Goal: Task Accomplishment & Management: Complete application form

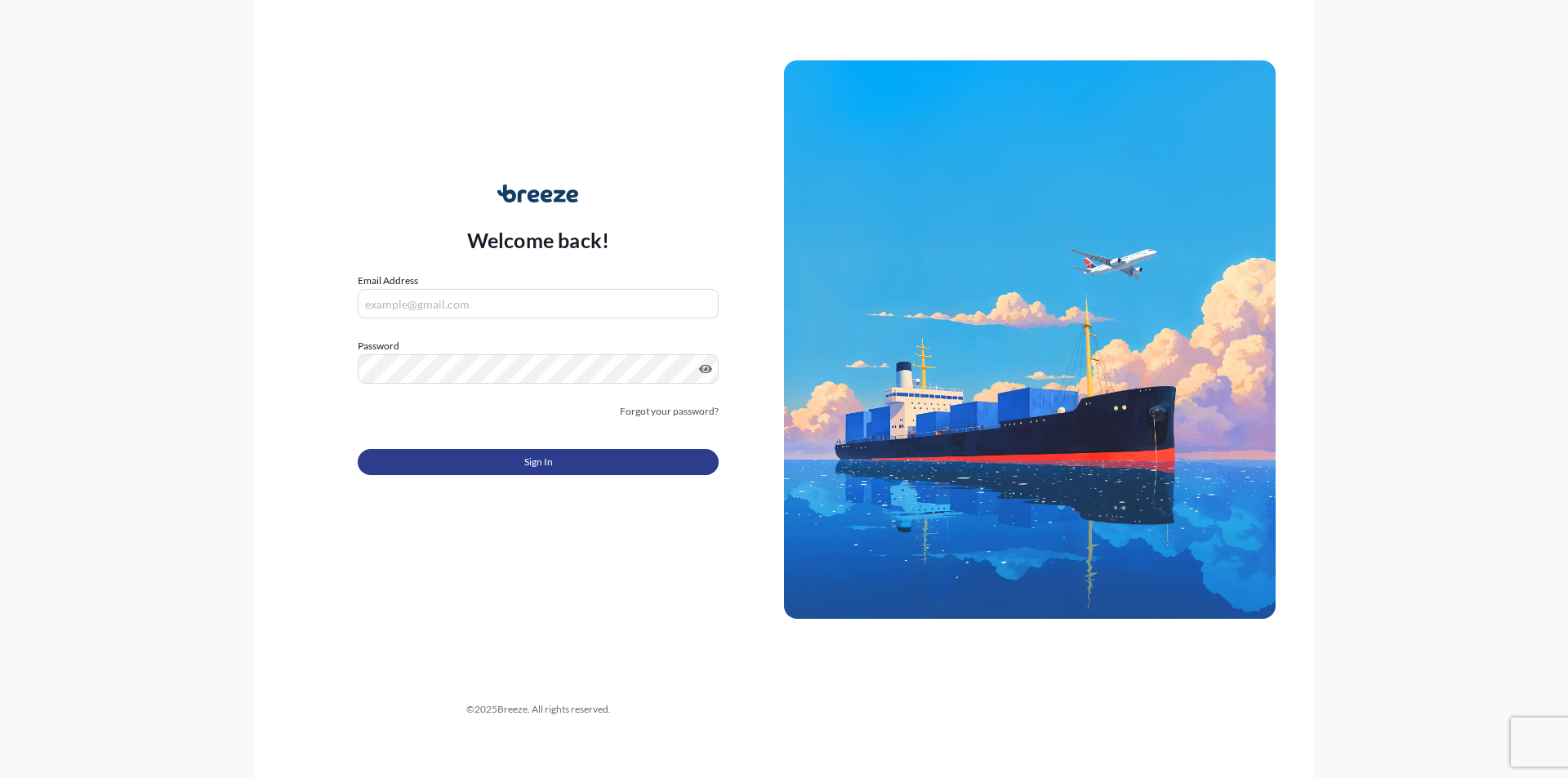
type input "[EMAIL_ADDRESS][DOMAIN_NAME]"
click at [538, 458] on span "Sign In" at bounding box center [538, 462] width 29 height 16
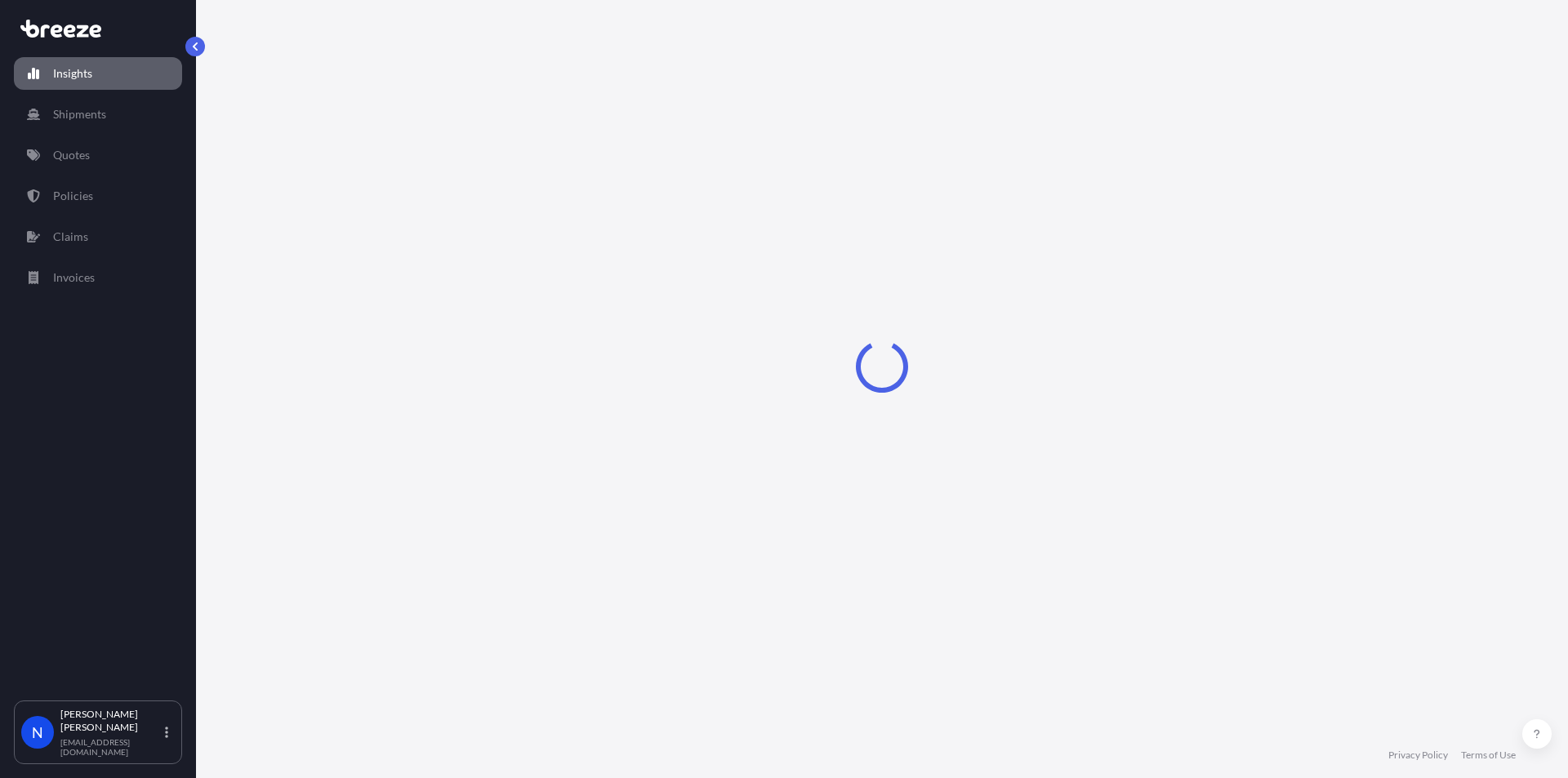
select select "2025"
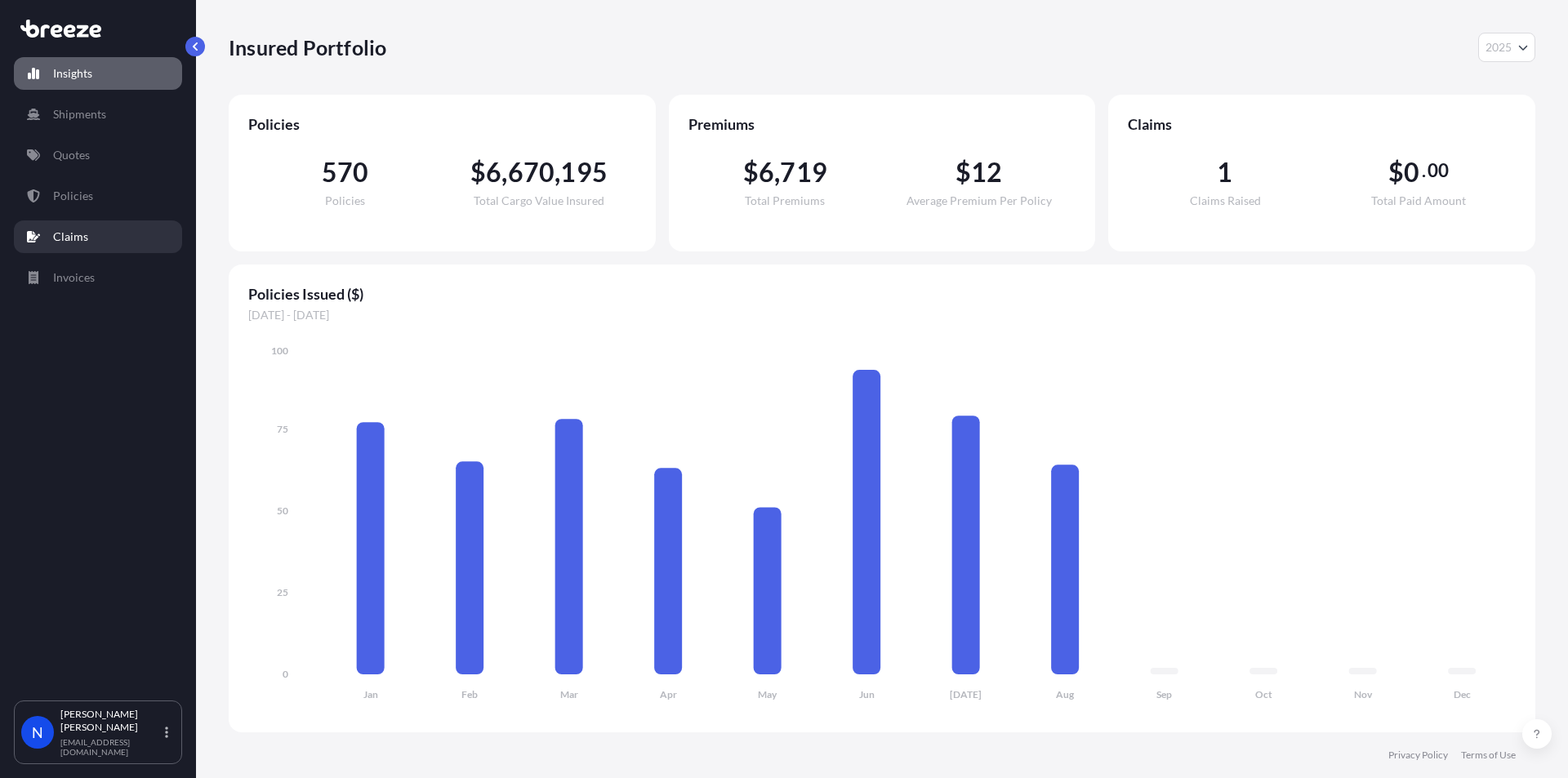
click at [75, 225] on link "Claims" at bounding box center [98, 237] width 168 height 33
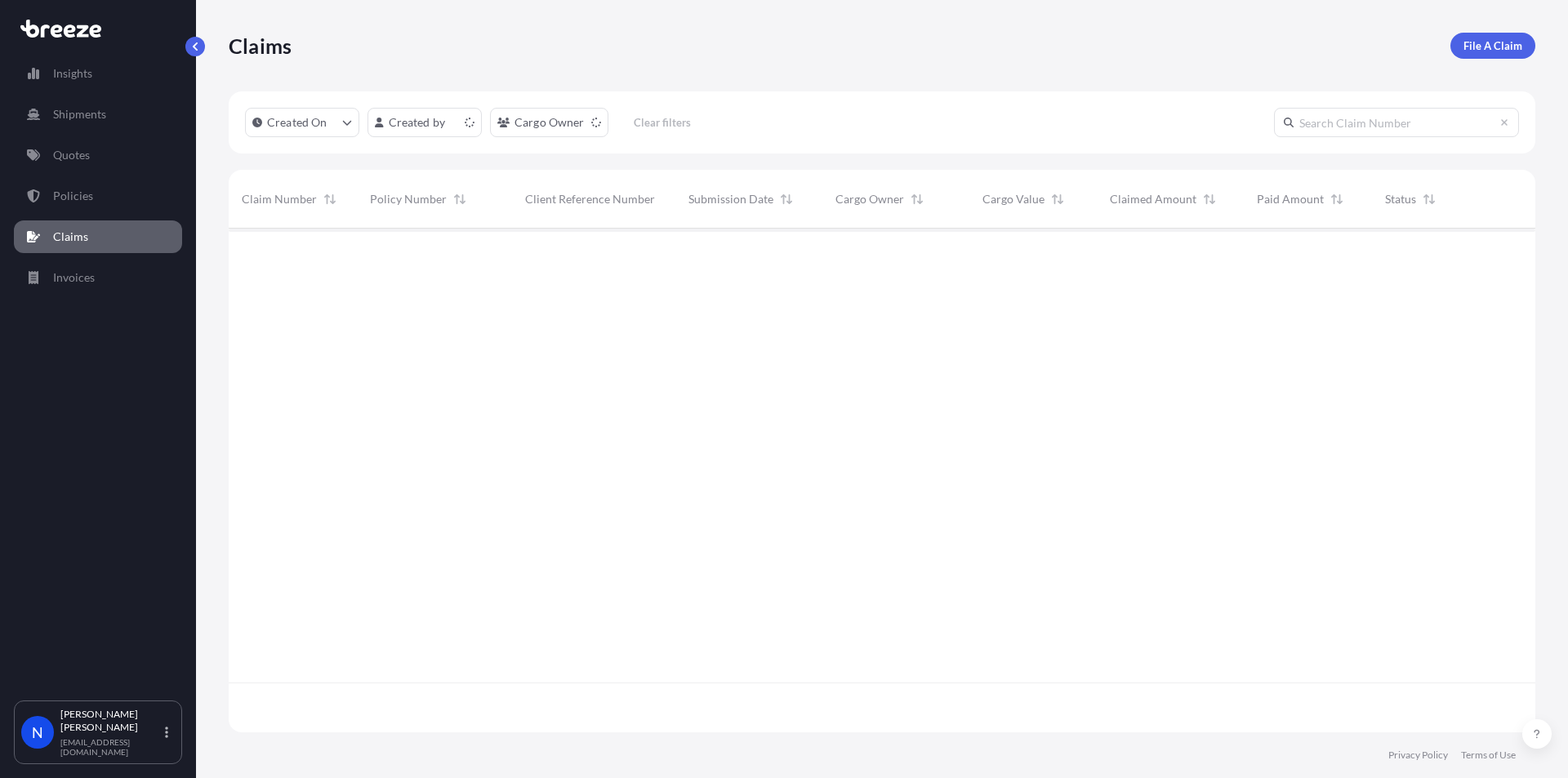
scroll to position [500, 1294]
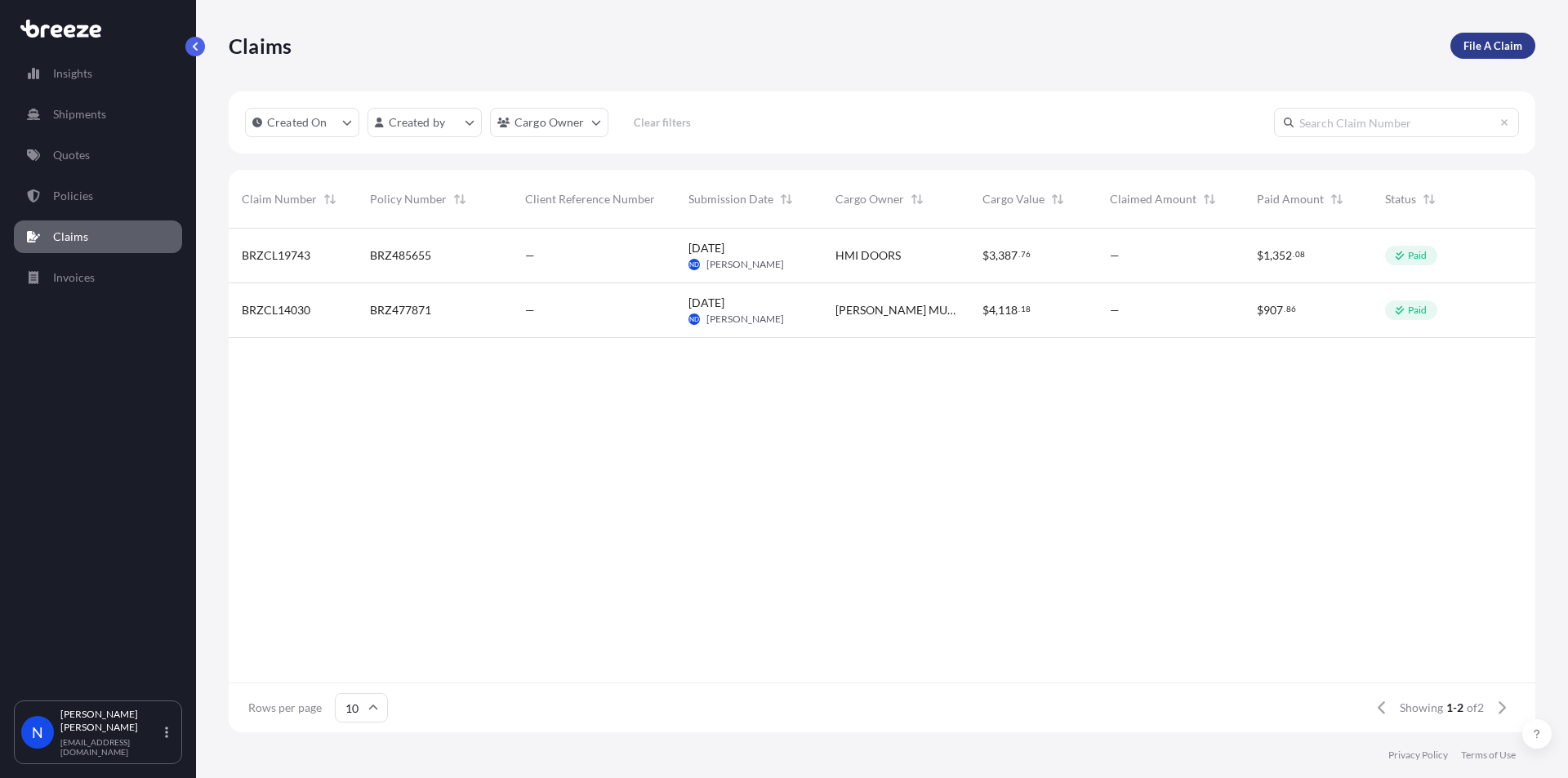
click at [1501, 45] on p "File A Claim" at bounding box center [1492, 45] width 59 height 16
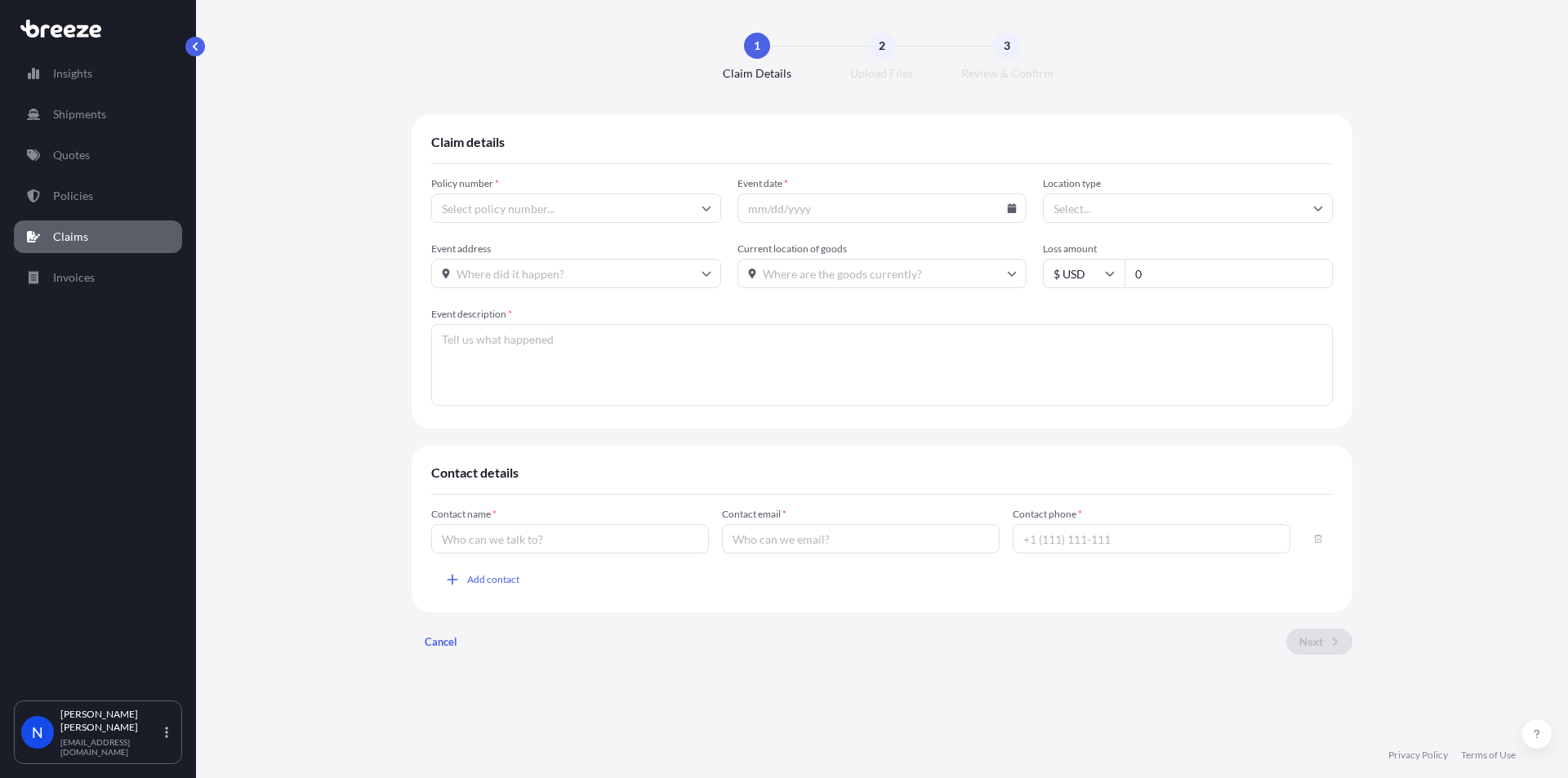
click at [632, 200] on input "Policy number *" at bounding box center [576, 208] width 290 height 29
type input "496310"
click at [463, 248] on li "BRZ496310" at bounding box center [576, 251] width 277 height 31
click at [940, 208] on input "Event date *" at bounding box center [881, 208] width 290 height 29
type input "[DATE]"
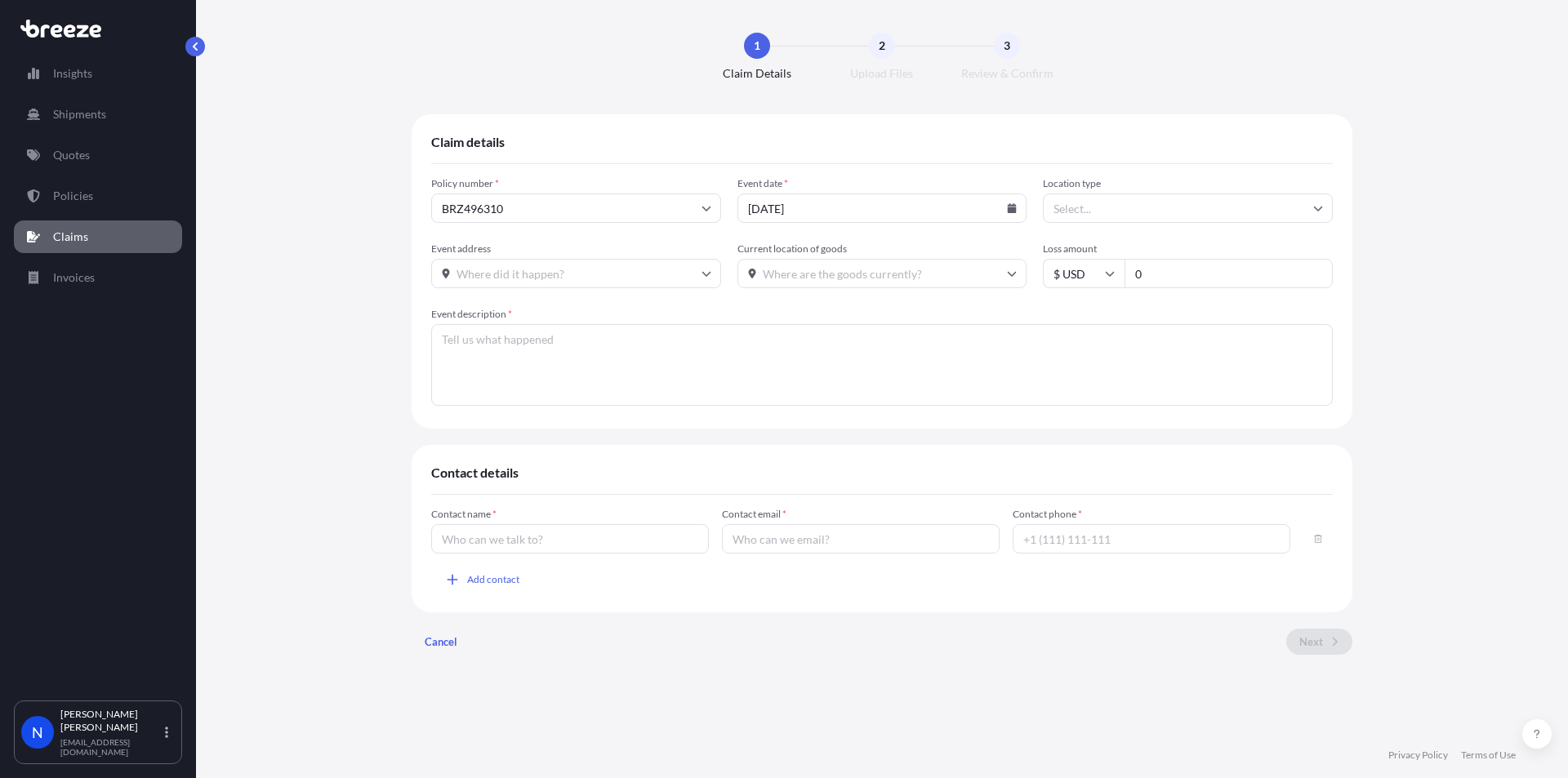
click at [595, 358] on textarea "Event description *" at bounding box center [882, 364] width 902 height 81
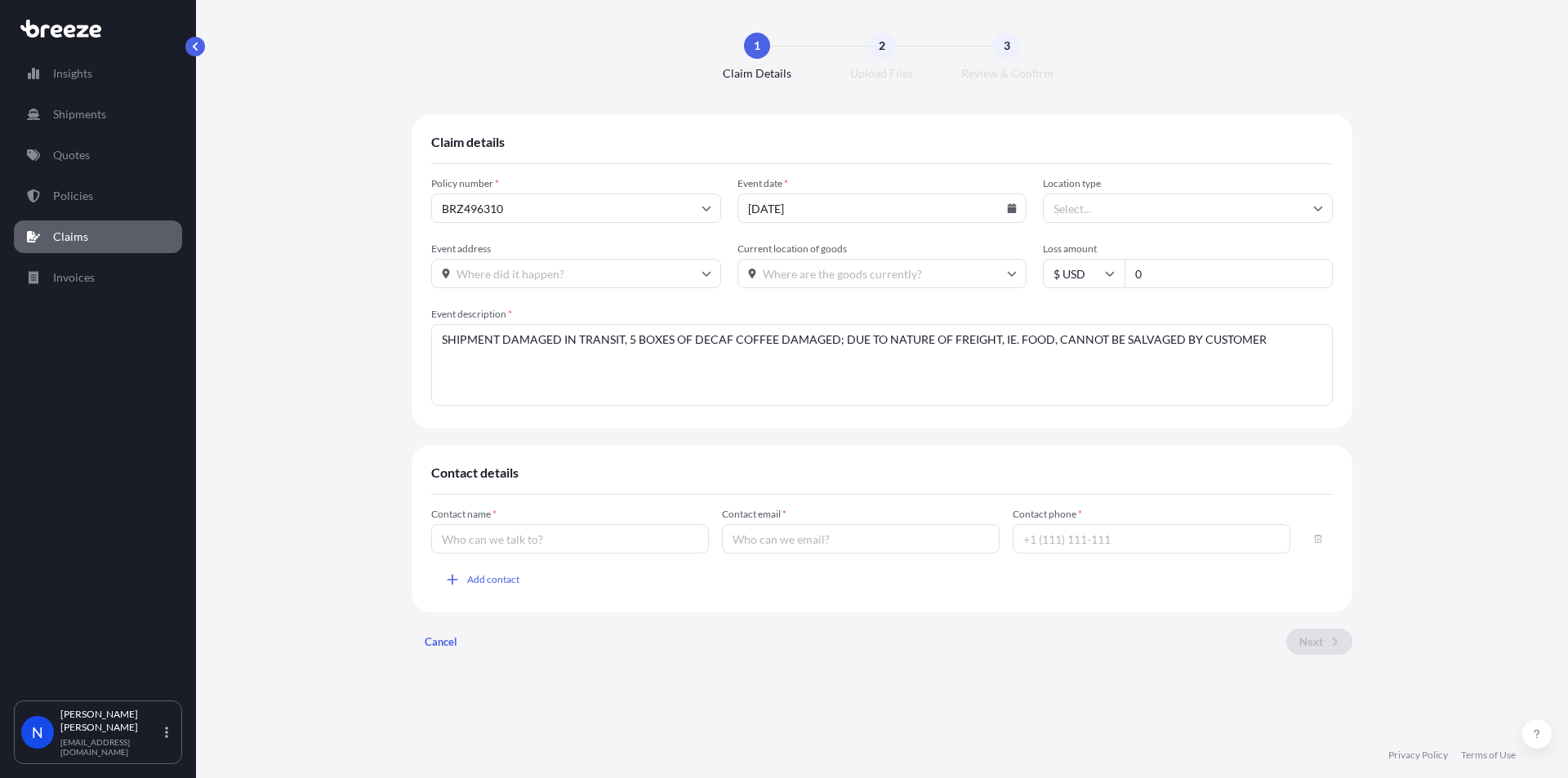
type textarea "SHIPMENT DAMAGED IN TRANSIT, 5 BOXES OF DECAF COFFEE DAMAGED; DUE TO NATURE OF …"
click at [603, 542] on input "Contact name *" at bounding box center [570, 538] width 278 height 29
type input "[PERSON_NAME]"
type input "[EMAIL_ADDRESS][DOMAIN_NAME]"
type input "[PHONE_NUMBER]"
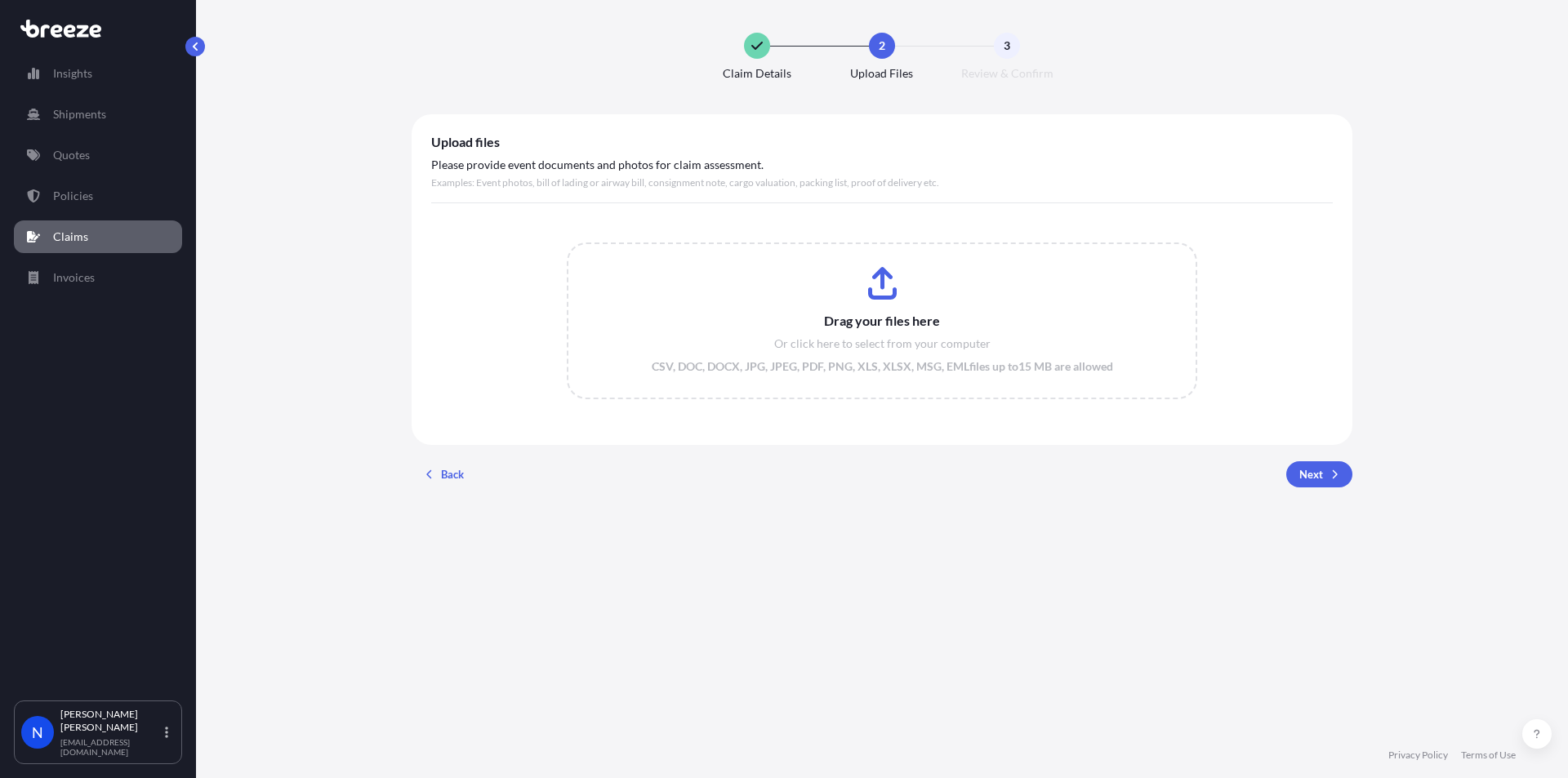
drag, startPoint x: 628, startPoint y: 651, endPoint x: 561, endPoint y: 670, distance: 69.6
click at [628, 651] on div "Claim Details 2 Upload Files 3 Review & Confirm Upload files Please provide eve…" at bounding box center [881, 366] width 1306 height 732
click at [866, 319] on input "Drag your files here Or click here to select from your computer CSV, DOC, DOCX,…" at bounding box center [882, 321] width 628 height 154
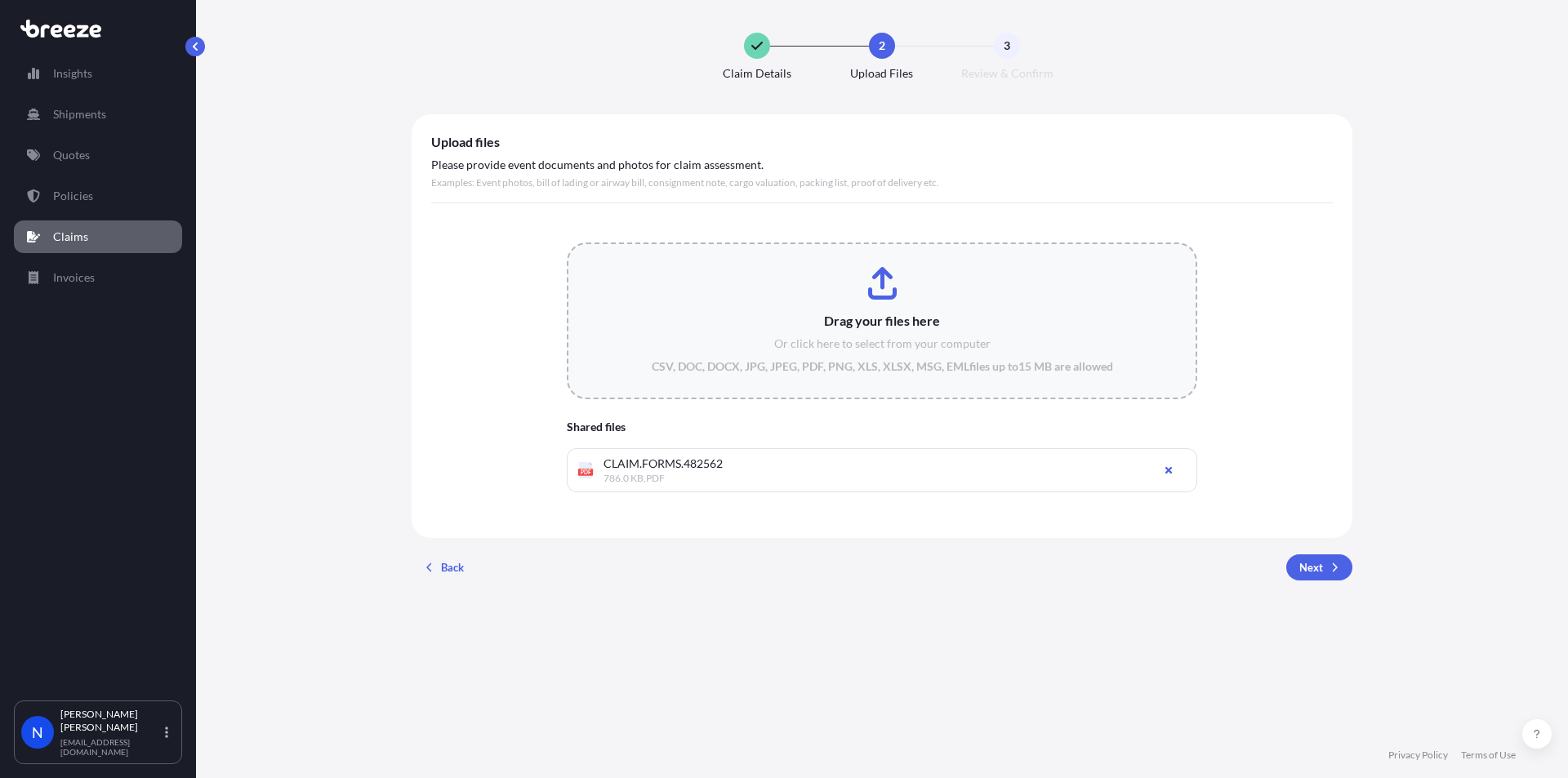
type input "C:\fakepath\PIC 3.jpg"
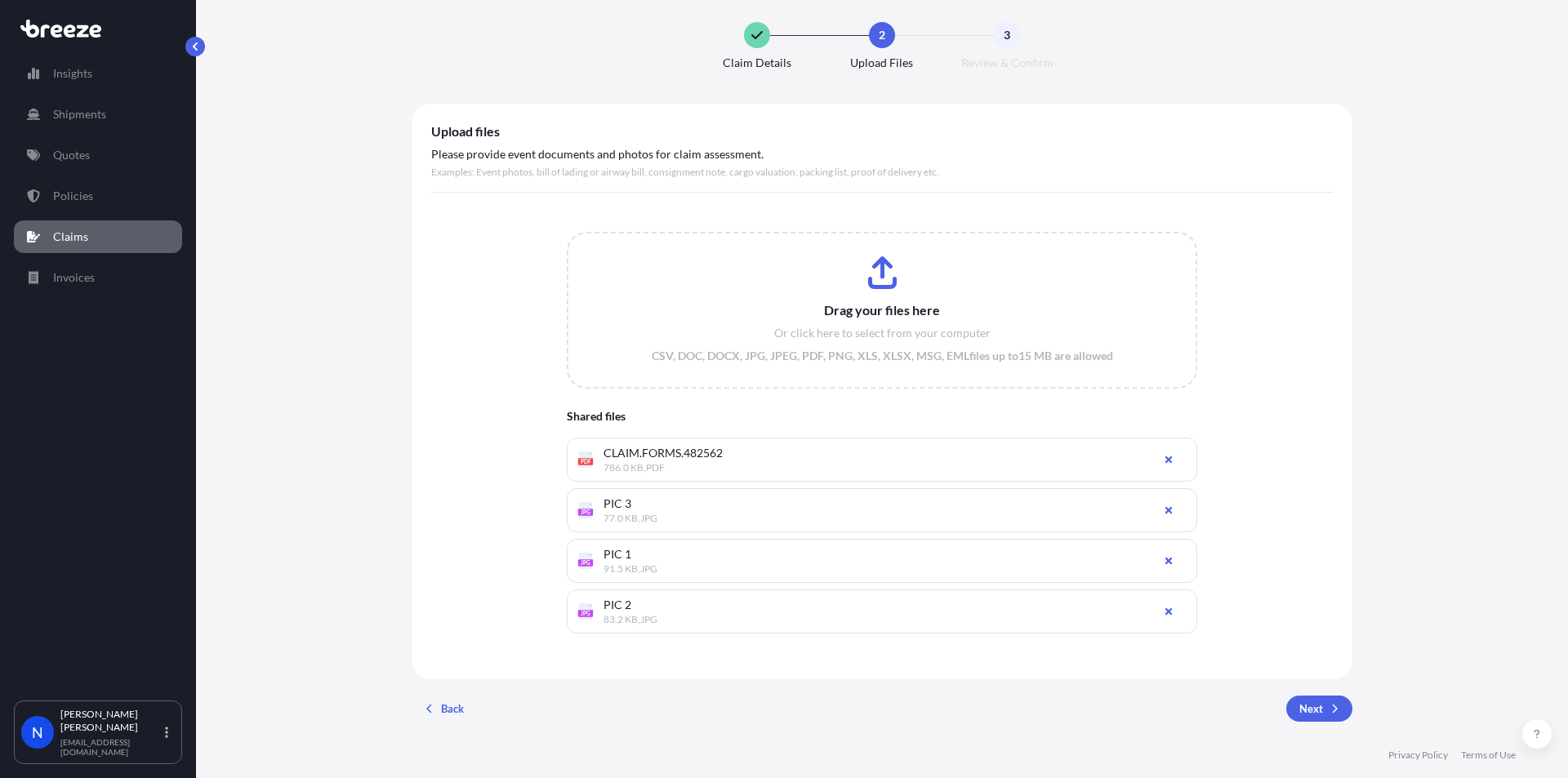
scroll to position [13, 0]
click at [1318, 708] on button "Next" at bounding box center [1319, 706] width 66 height 26
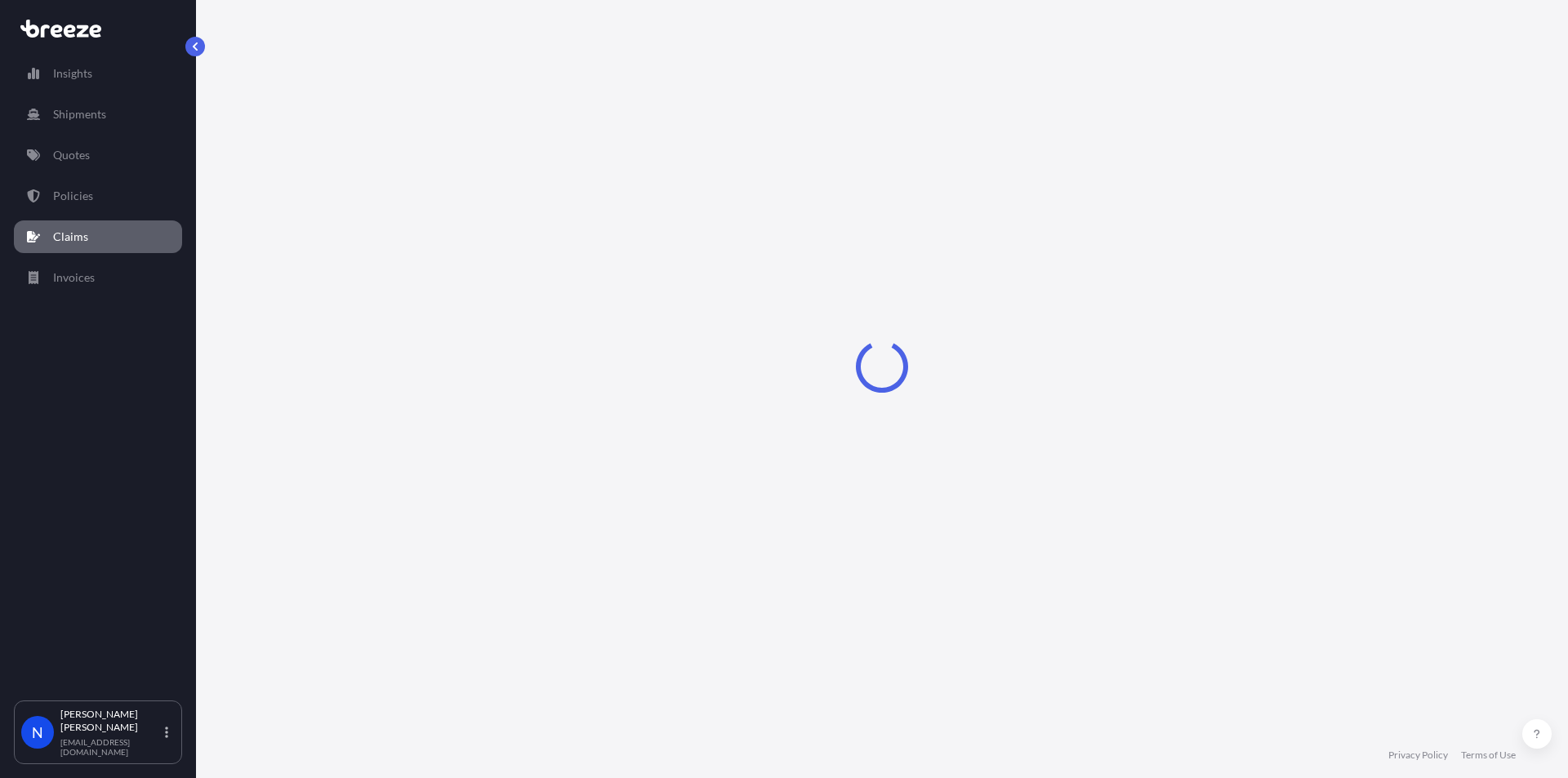
scroll to position [0, 0]
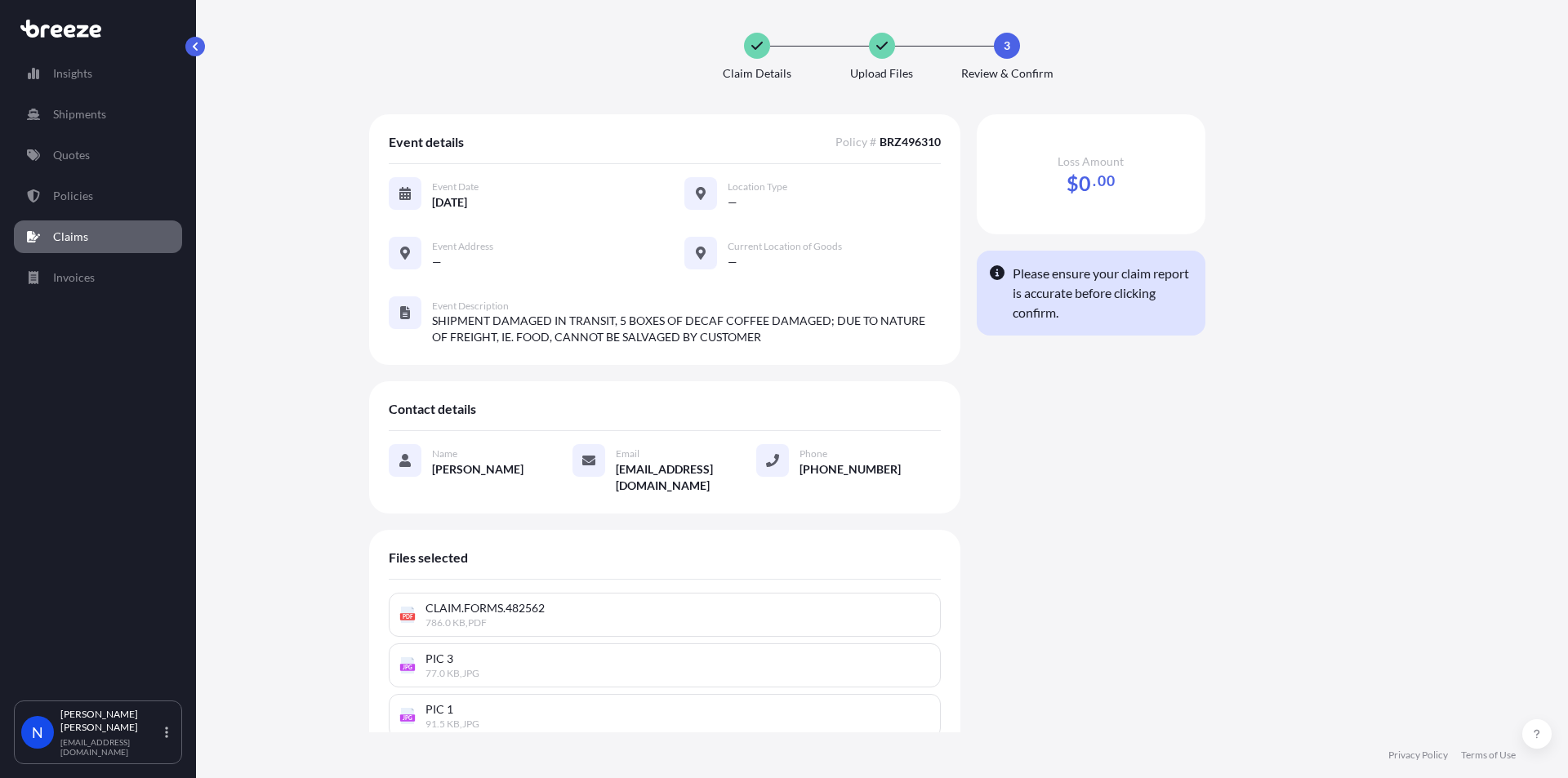
click at [1086, 194] on div "Loss Amount $ 0 . 00" at bounding box center [1090, 174] width 228 height 120
click at [1090, 178] on span "0" at bounding box center [1085, 183] width 13 height 20
click at [852, 204] on div "—" at bounding box center [834, 202] width 213 height 17
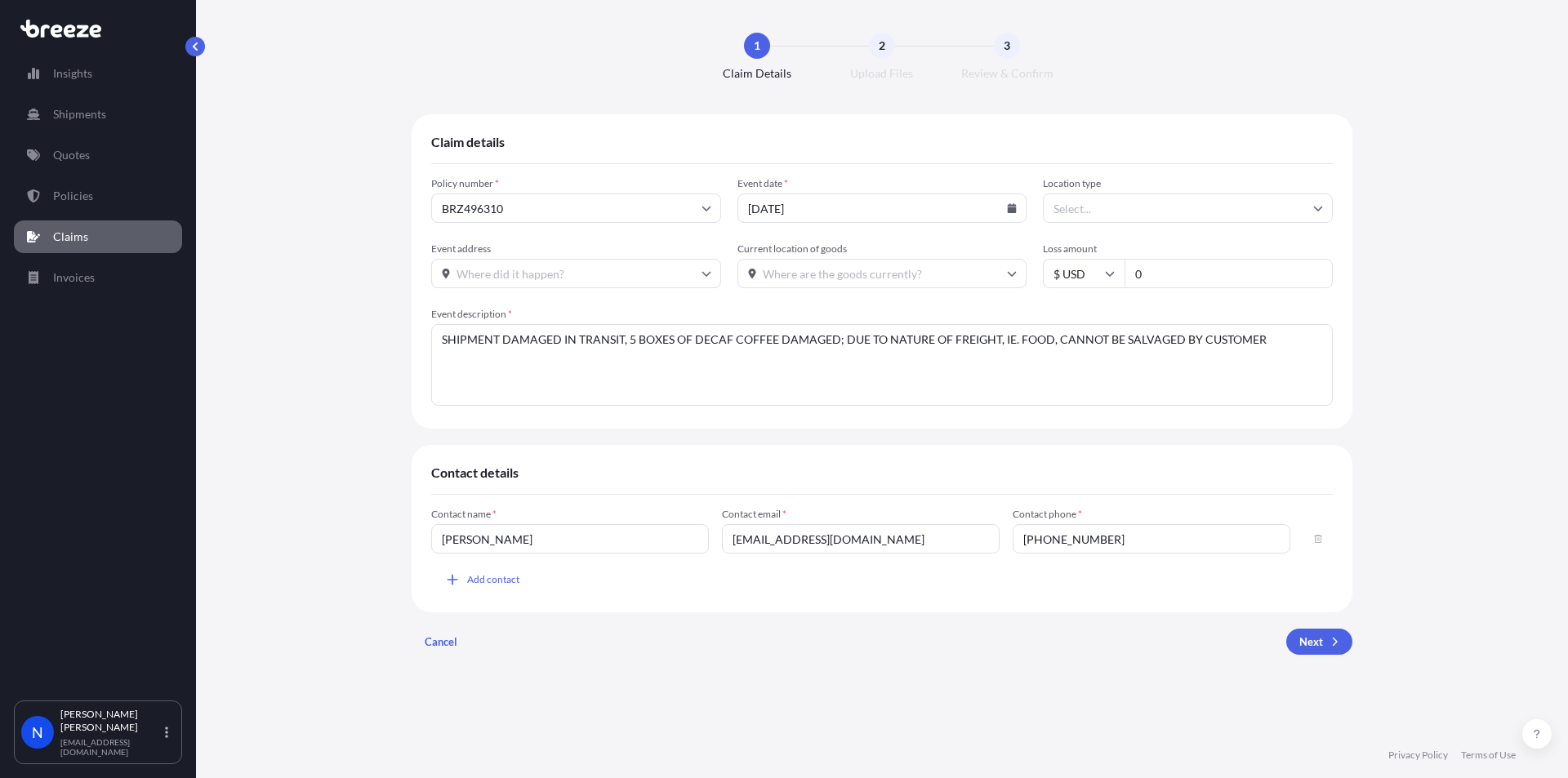
click at [1156, 274] on input "0" at bounding box center [1228, 273] width 208 height 29
type input "306.95"
click at [1267, 341] on textarea "SHIPMENT DAMAGED IN TRANSIT, 5 BOXES OF DECAF COFFEE DAMAGED; DUE TO NATURE OF …" at bounding box center [882, 364] width 902 height 81
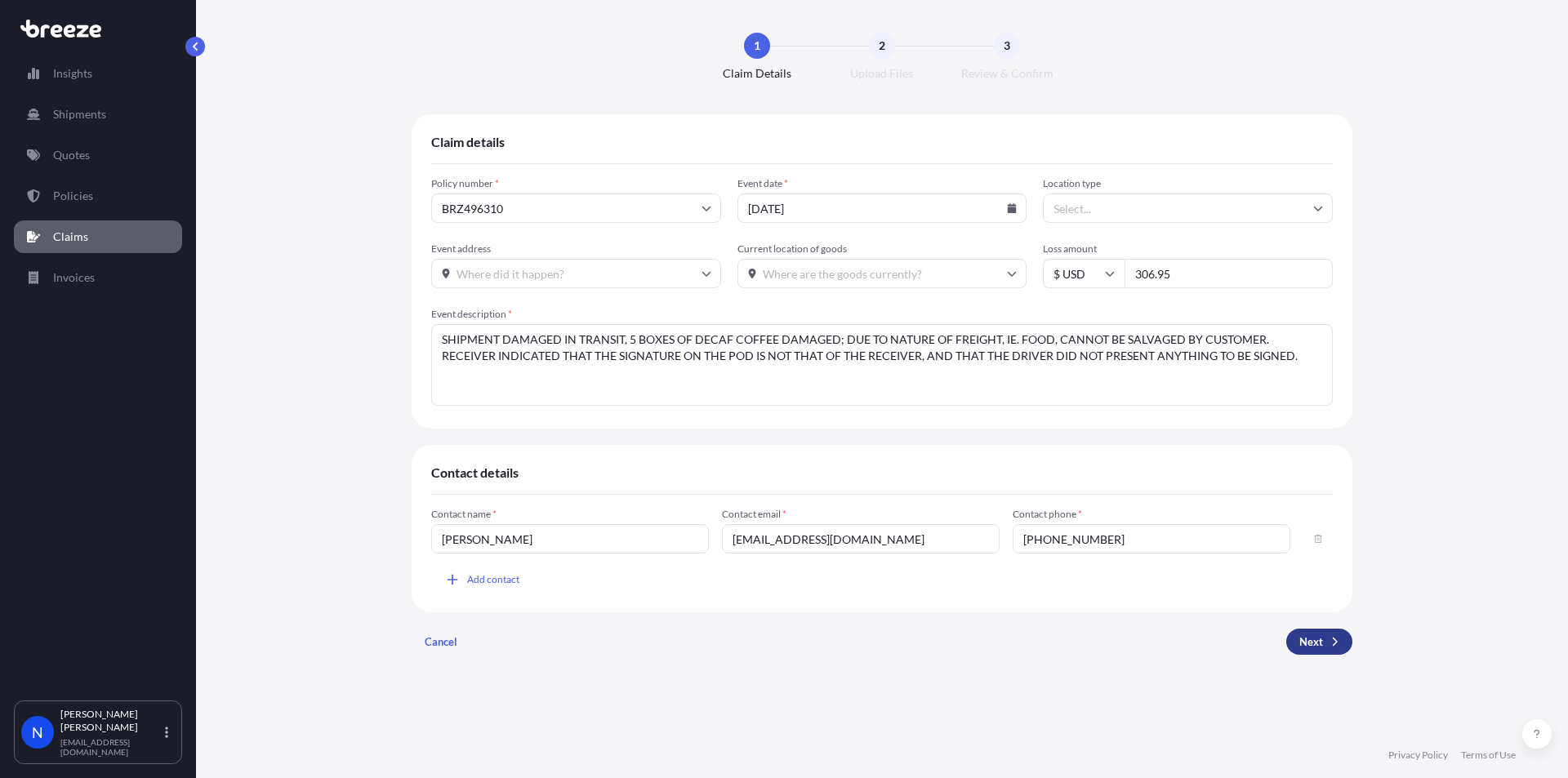
type textarea "SHIPMENT DAMAGED IN TRANSIT, 5 BOXES OF DECAF COFFEE DAMAGED; DUE TO NATURE OF …"
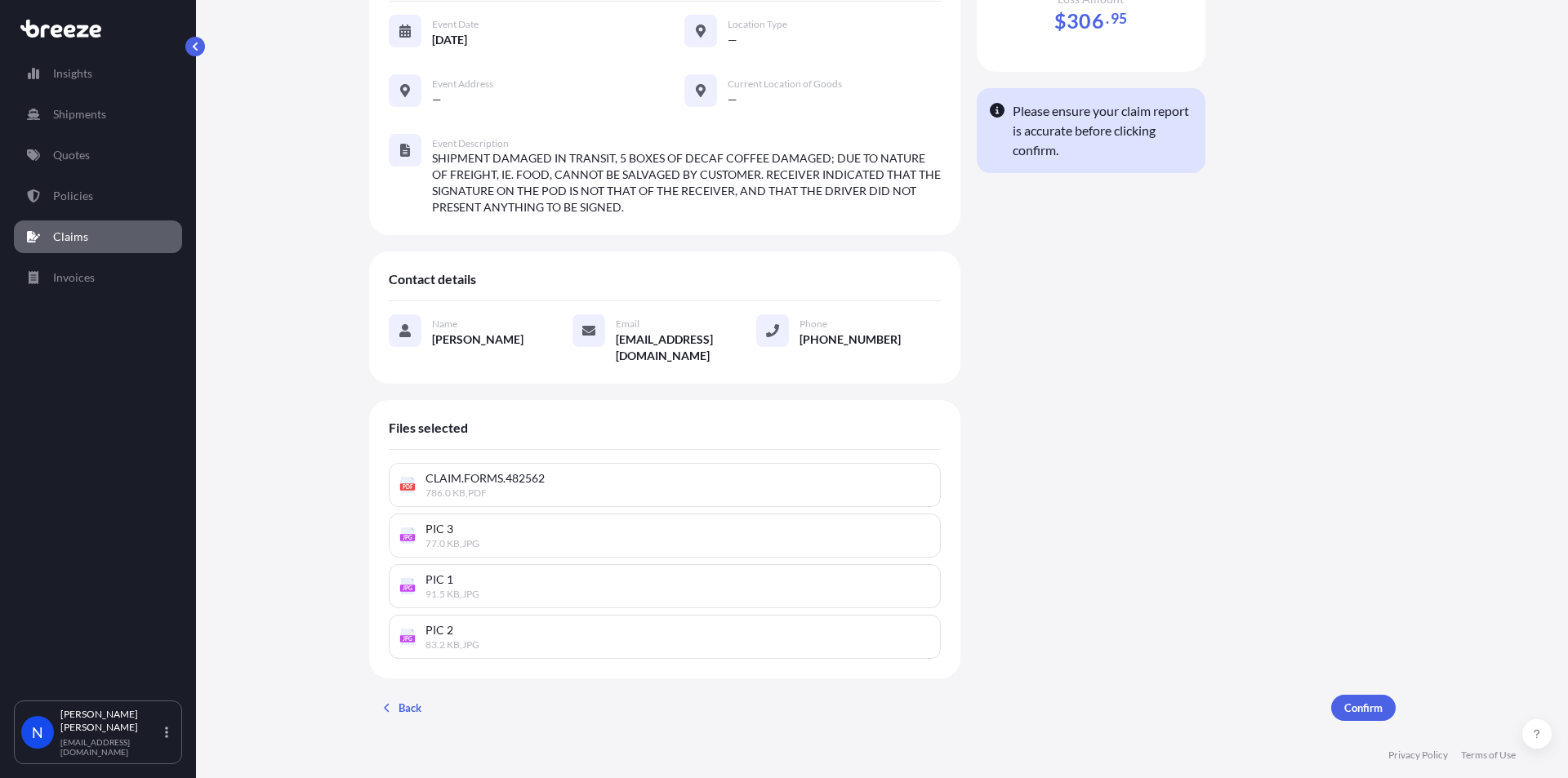
scroll to position [164, 0]
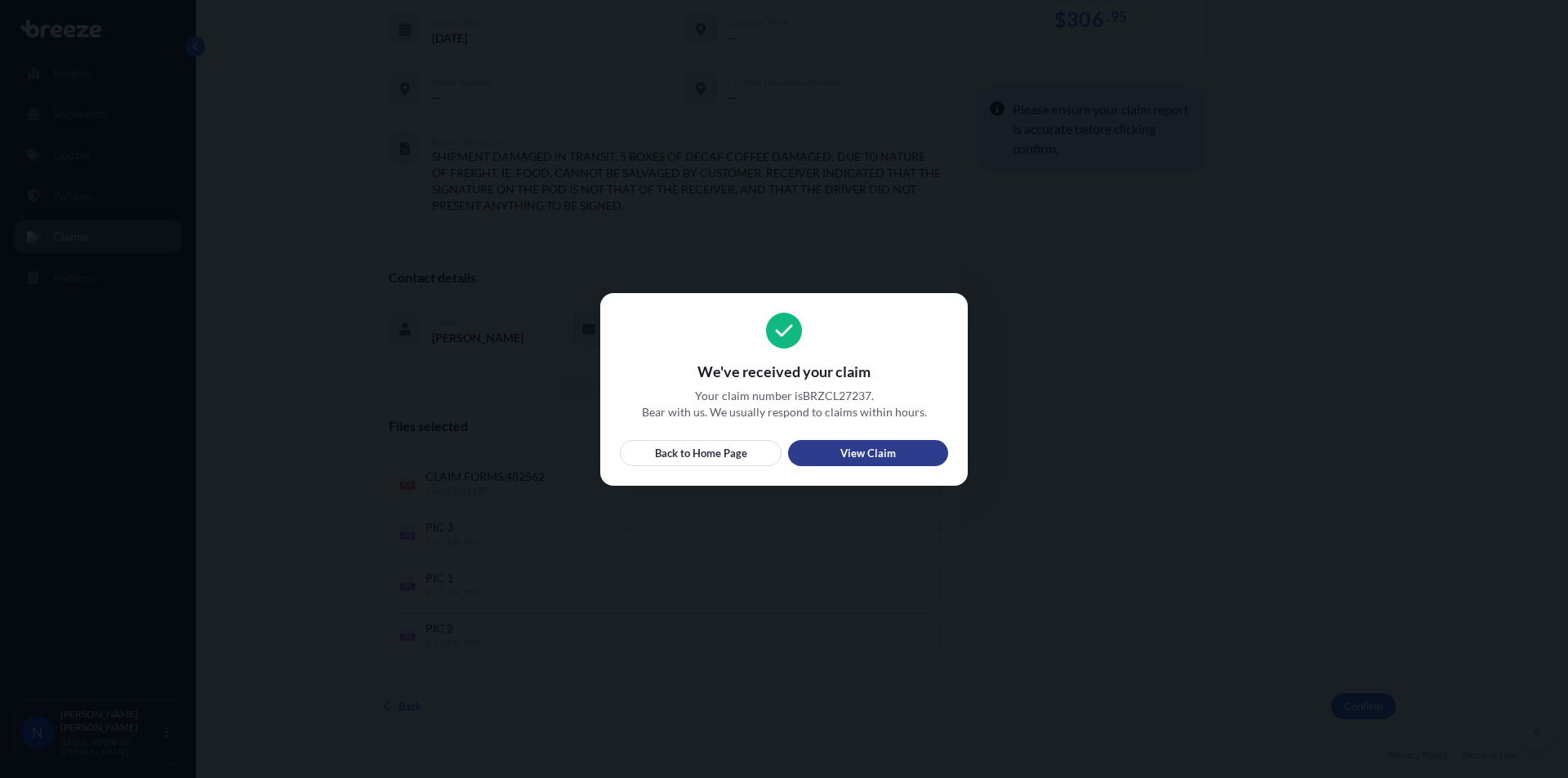
click at [878, 444] on link "View Claim" at bounding box center [868, 452] width 160 height 26
